Goal: Information Seeking & Learning: Check status

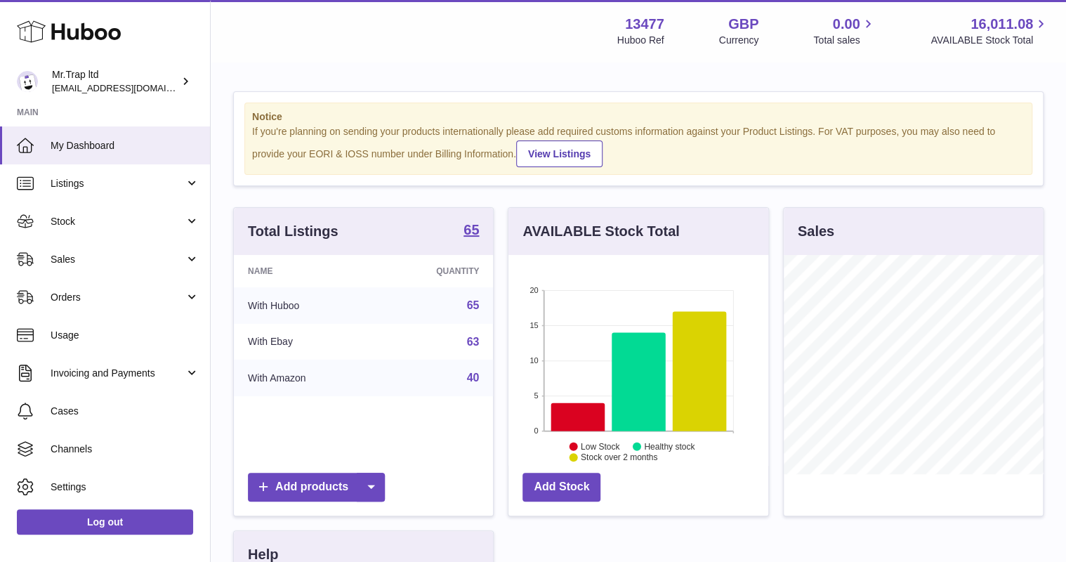
scroll to position [219, 259]
click at [80, 269] on link "Sales" at bounding box center [105, 259] width 210 height 38
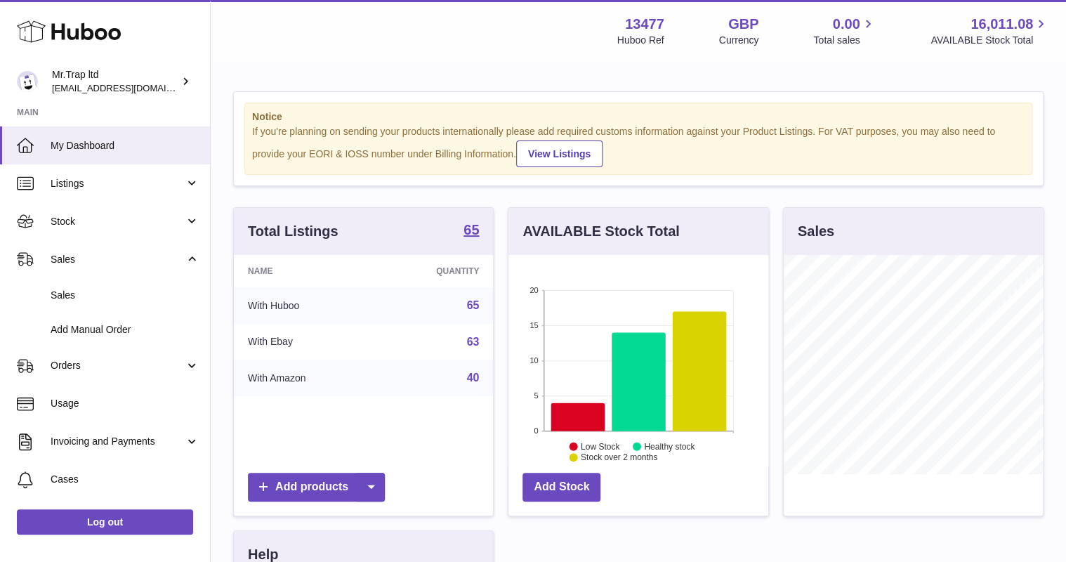
click at [93, 294] on span "Sales" at bounding box center [125, 295] width 149 height 13
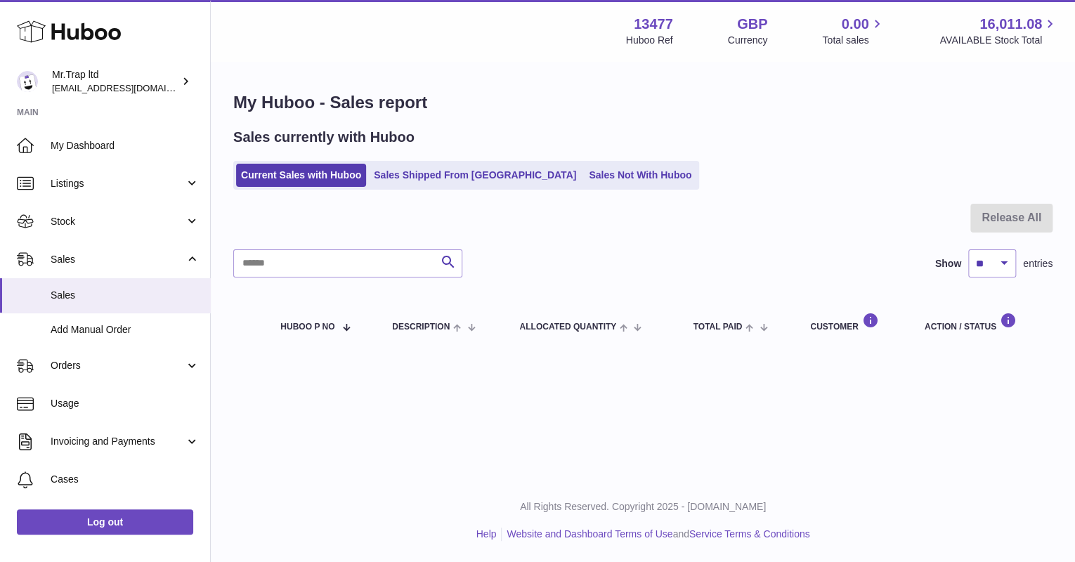
click at [461, 179] on link "Sales Shipped From [GEOGRAPHIC_DATA]" at bounding box center [475, 175] width 212 height 23
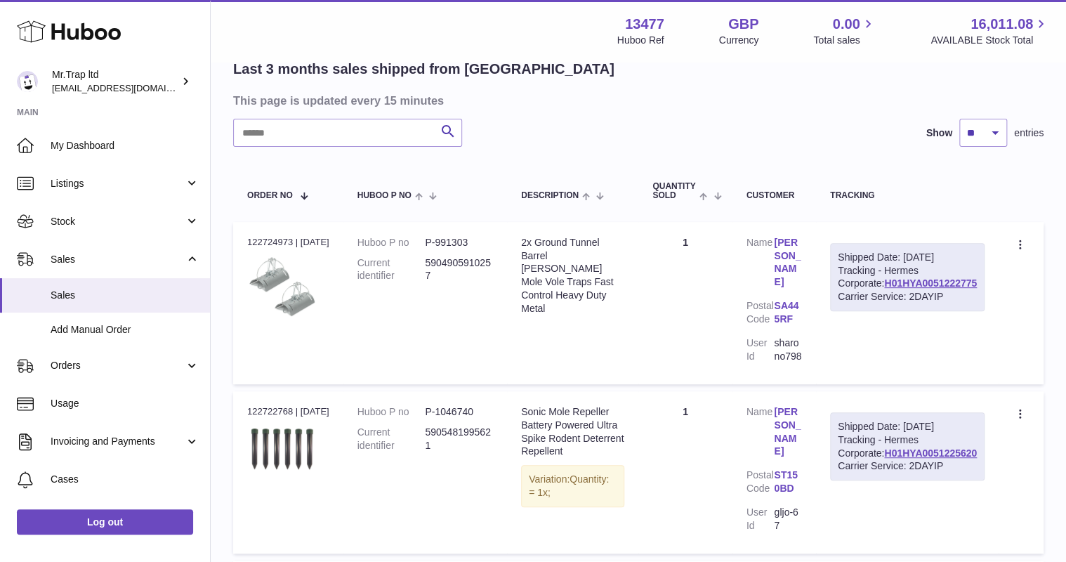
scroll to position [112, 0]
